Goal: Find contact information: Obtain details needed to contact an individual or organization

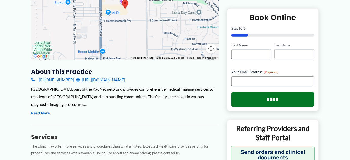
scroll to position [129, 0]
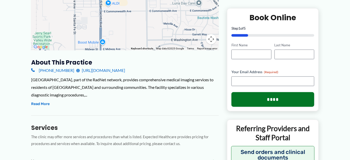
click at [111, 71] on link "[URL][DOMAIN_NAME]" at bounding box center [100, 71] width 49 height 8
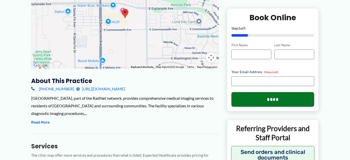
scroll to position [119, 0]
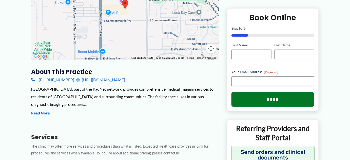
click at [125, 79] on link "[URL][DOMAIN_NAME]" at bounding box center [100, 80] width 49 height 8
